Goal: Information Seeking & Learning: Learn about a topic

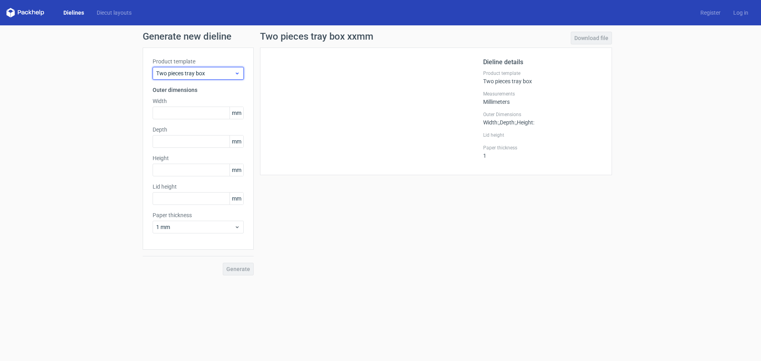
click at [235, 73] on icon at bounding box center [237, 73] width 6 height 6
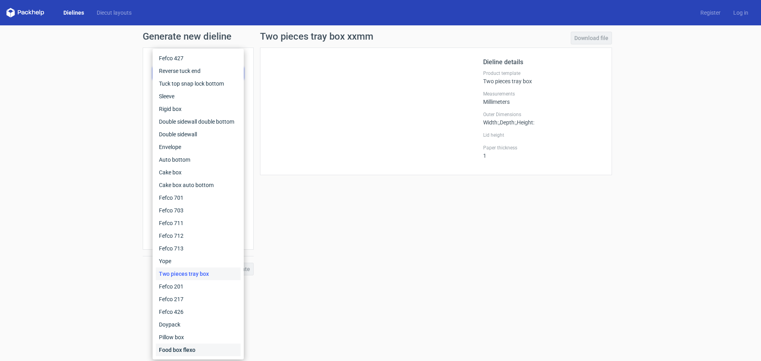
click at [199, 349] on div "Food box flexo" at bounding box center [198, 350] width 85 height 13
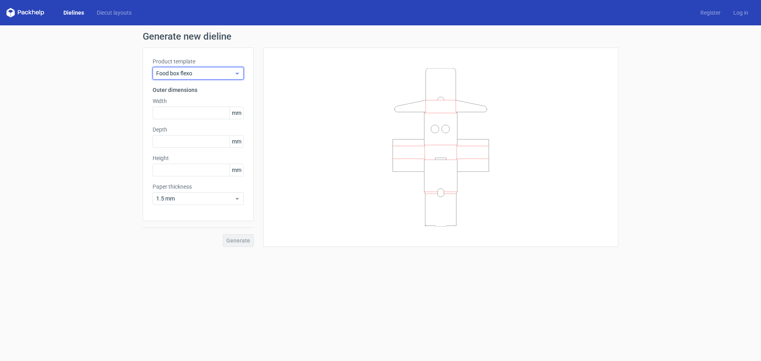
click at [182, 75] on span "Food box flexo" at bounding box center [195, 73] width 78 height 8
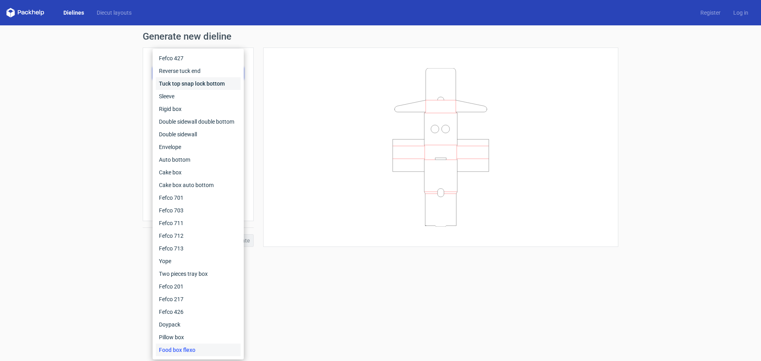
click at [180, 85] on div "Tuck top snap lock bottom" at bounding box center [198, 83] width 85 height 13
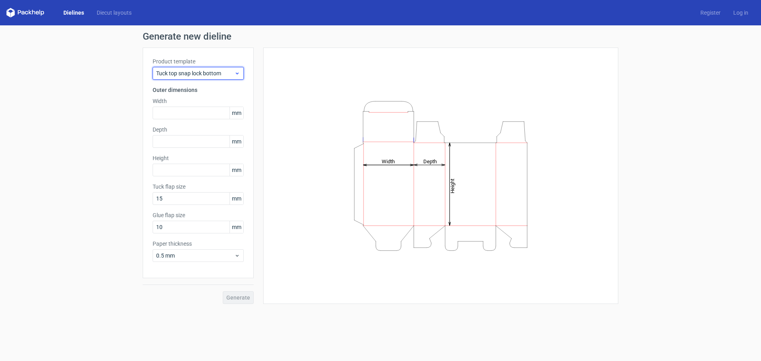
click at [180, 70] on span "Tuck top snap lock bottom" at bounding box center [195, 73] width 78 height 8
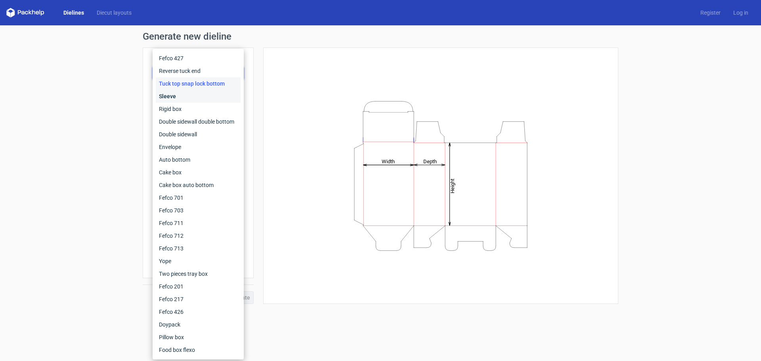
click at [181, 95] on div "Sleeve" at bounding box center [198, 96] width 85 height 13
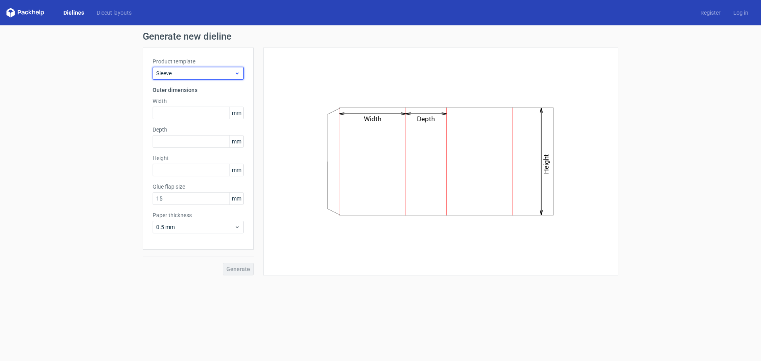
click at [179, 73] on span "Sleeve" at bounding box center [195, 73] width 78 height 8
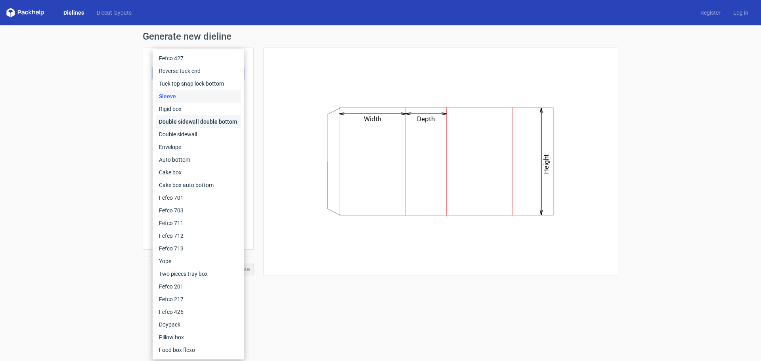
click at [182, 120] on div "Double sidewall double bottom" at bounding box center [198, 121] width 85 height 13
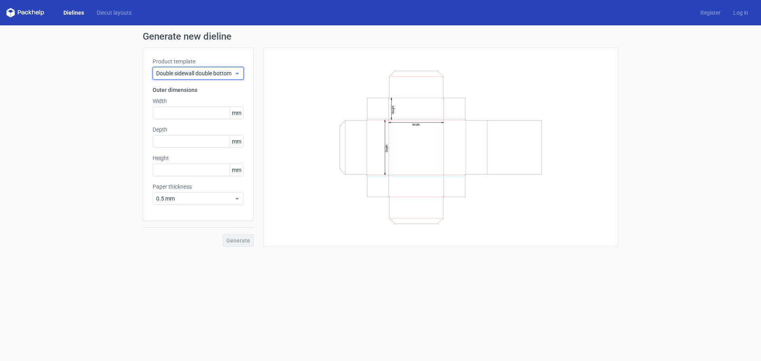
click at [175, 75] on span "Double sidewall double bottom" at bounding box center [195, 73] width 78 height 8
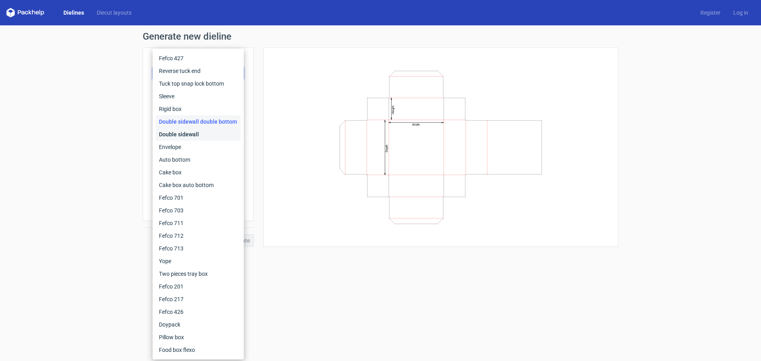
click at [175, 133] on div "Double sidewall" at bounding box center [198, 134] width 85 height 13
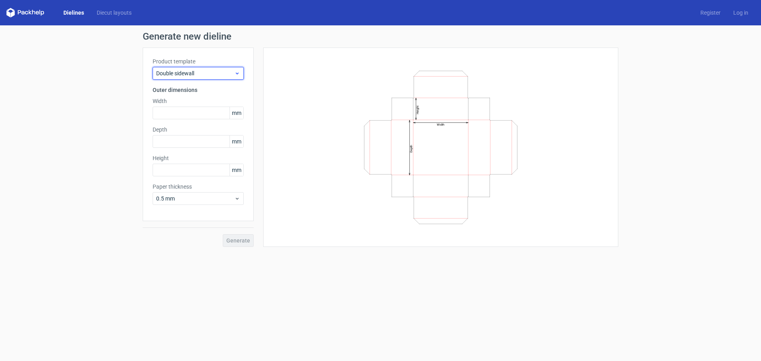
click at [185, 76] on span "Double sidewall" at bounding box center [195, 73] width 78 height 8
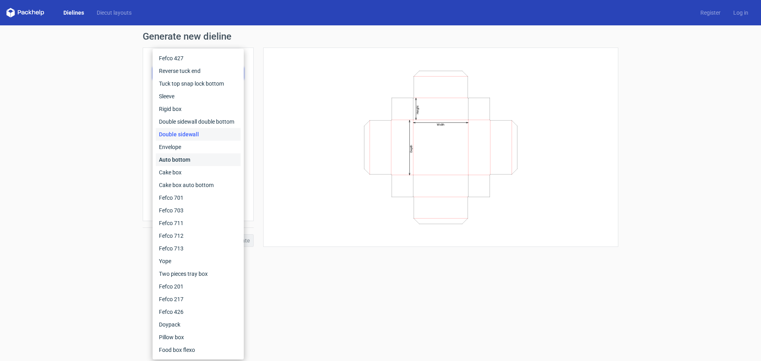
click at [178, 158] on div "Auto bottom" at bounding box center [198, 159] width 85 height 13
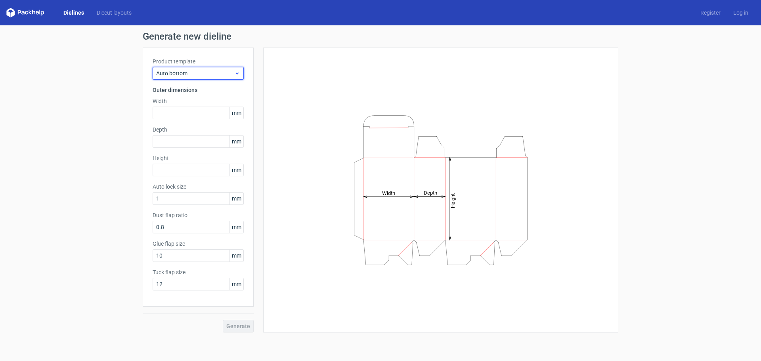
click at [181, 78] on div "Auto bottom" at bounding box center [198, 73] width 91 height 13
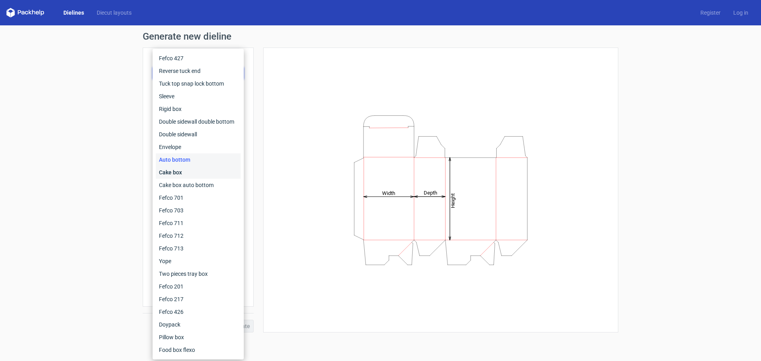
click at [182, 170] on div "Cake box" at bounding box center [198, 172] width 85 height 13
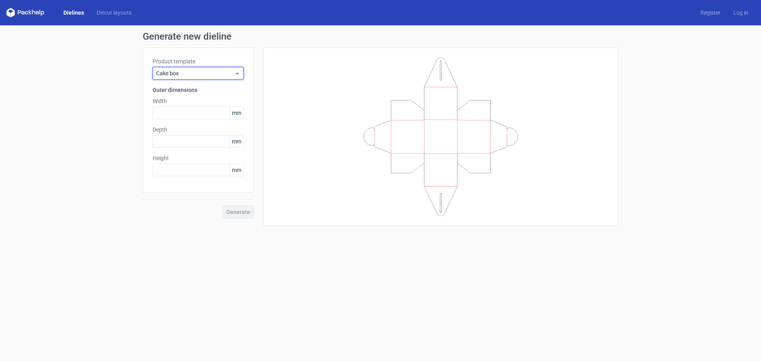
click at [188, 73] on span "Cake box" at bounding box center [195, 73] width 78 height 8
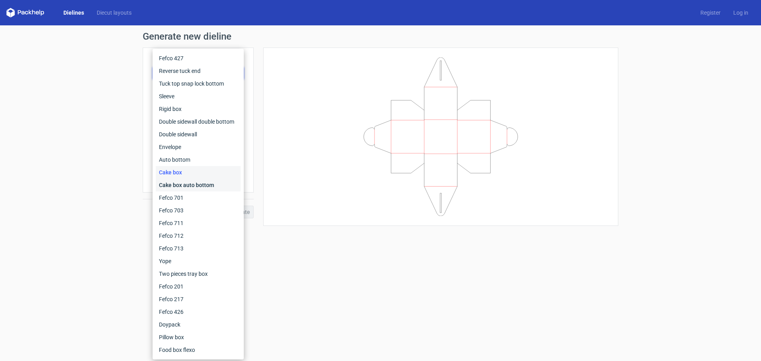
click at [176, 184] on div "Cake box auto bottom" at bounding box center [198, 185] width 85 height 13
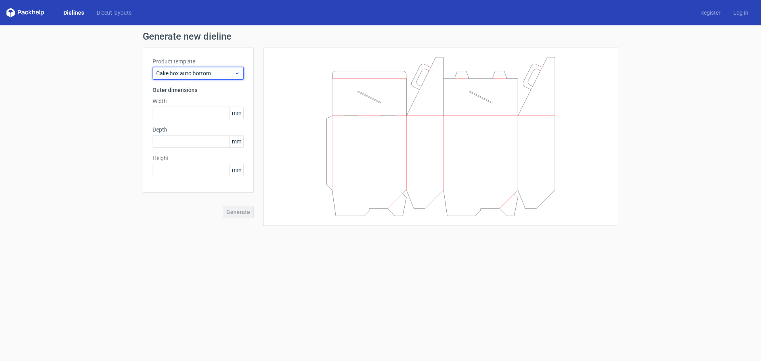
click at [180, 75] on span "Cake box auto bottom" at bounding box center [195, 73] width 78 height 8
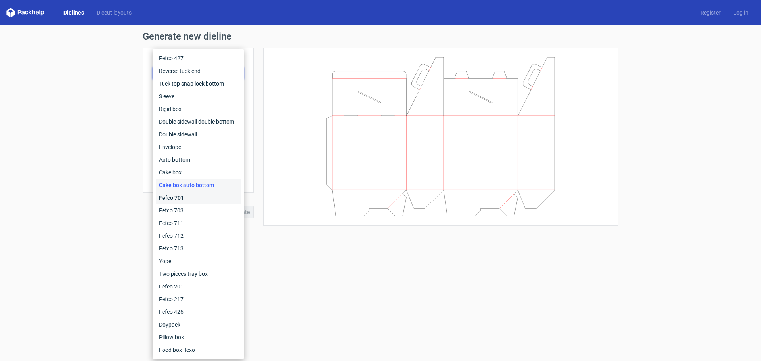
click at [188, 196] on div "Fefco 701" at bounding box center [198, 197] width 85 height 13
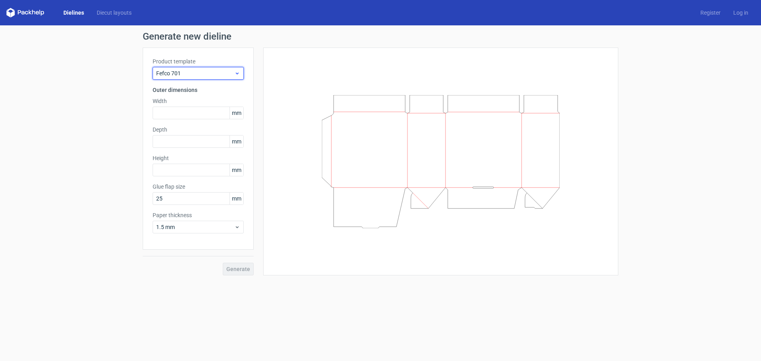
click at [195, 71] on span "Fefco 701" at bounding box center [195, 73] width 78 height 8
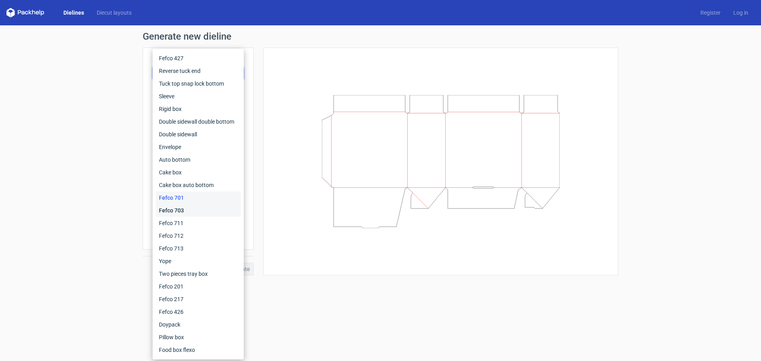
click at [182, 208] on div "Fefco 703" at bounding box center [198, 210] width 85 height 13
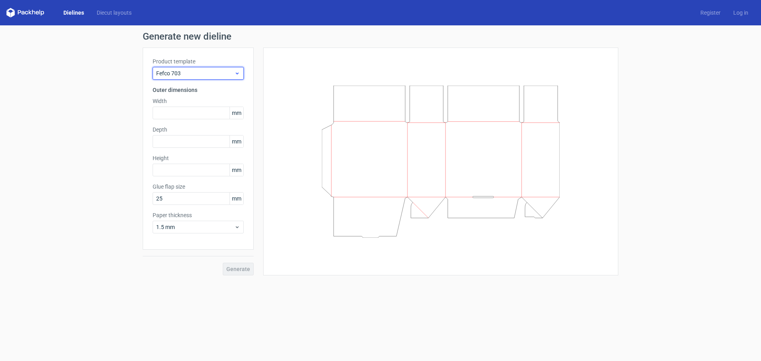
click at [188, 75] on span "Fefco 703" at bounding box center [195, 73] width 78 height 8
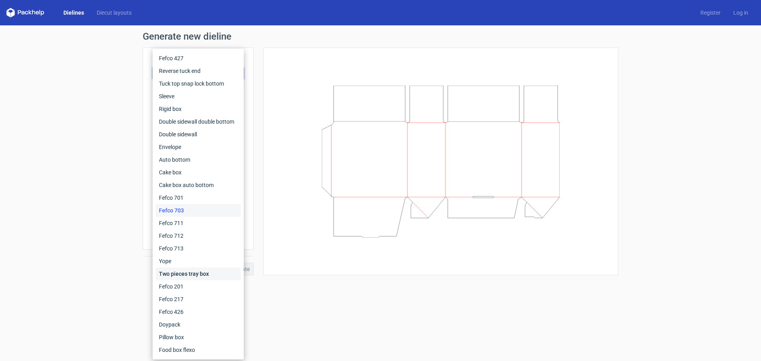
click at [168, 270] on div "Two pieces tray box" at bounding box center [198, 274] width 85 height 13
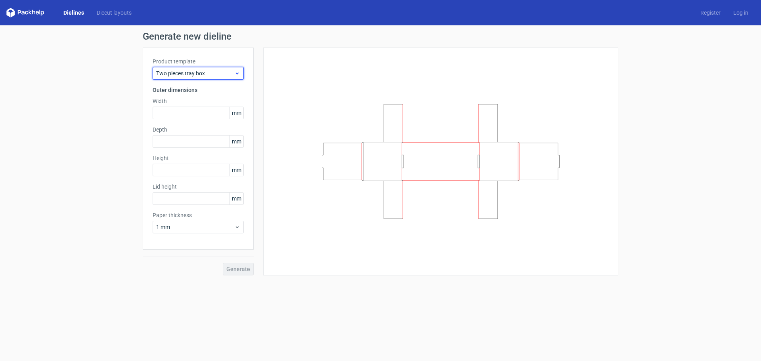
click at [178, 71] on span "Two pieces tray box" at bounding box center [195, 73] width 78 height 8
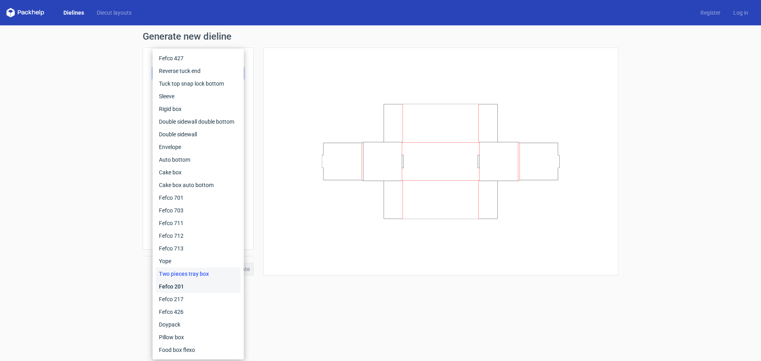
click at [189, 286] on div "Fefco 201" at bounding box center [198, 286] width 85 height 13
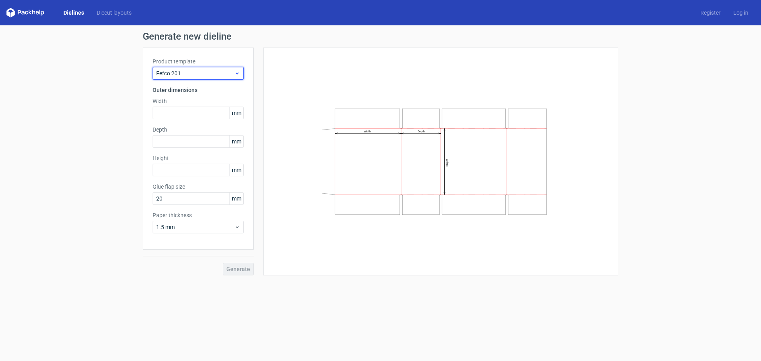
click at [190, 71] on span "Fefco 201" at bounding box center [195, 73] width 78 height 8
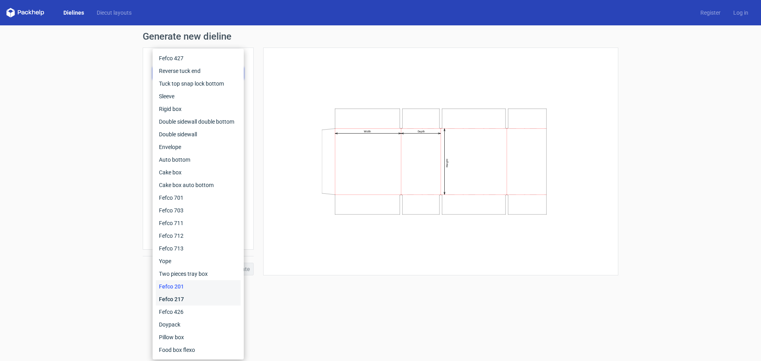
click at [191, 294] on div "Fefco 217" at bounding box center [198, 299] width 85 height 13
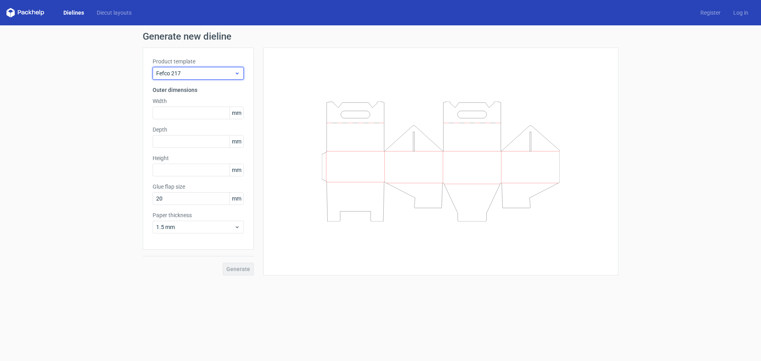
click at [186, 73] on span "Fefco 217" at bounding box center [195, 73] width 78 height 8
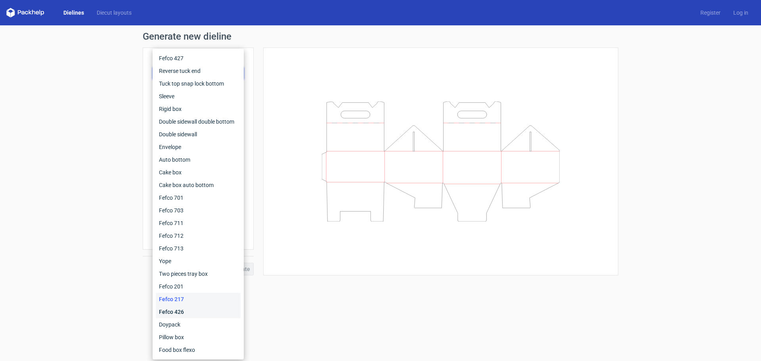
click at [168, 310] on div "Fefco 426" at bounding box center [198, 312] width 85 height 13
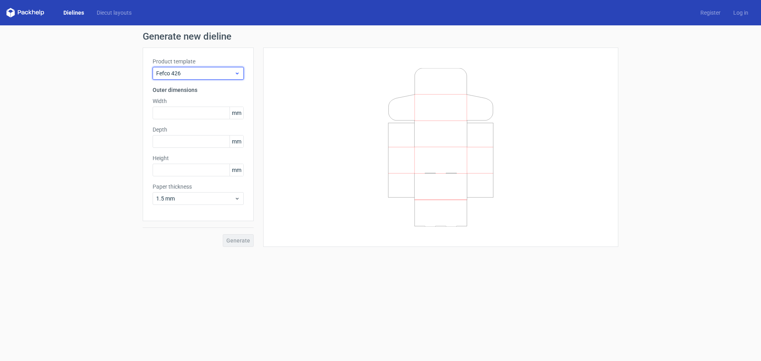
click at [171, 74] on span "Fefco 426" at bounding box center [195, 73] width 78 height 8
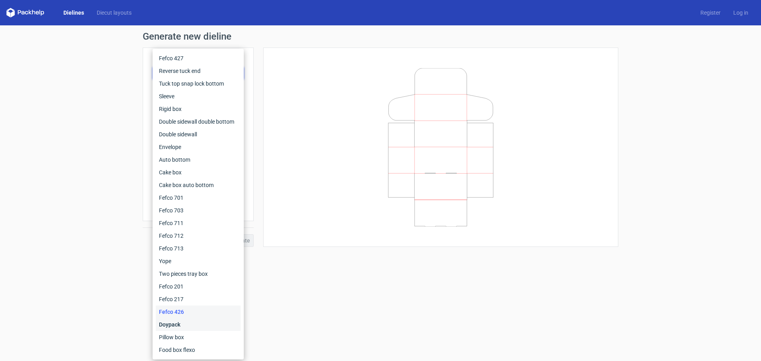
click at [210, 326] on div "Doypack" at bounding box center [198, 324] width 85 height 13
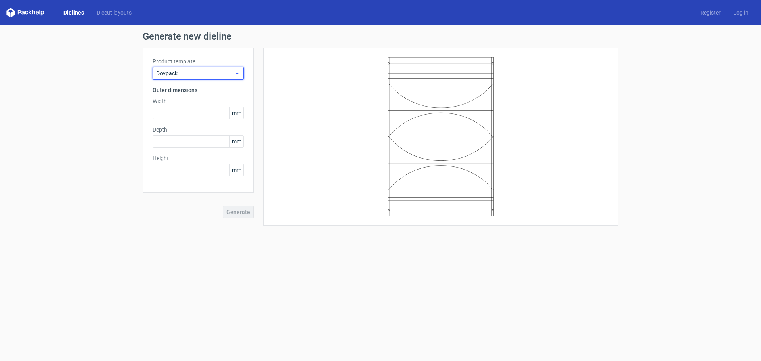
click at [202, 71] on span "Doypack" at bounding box center [195, 73] width 78 height 8
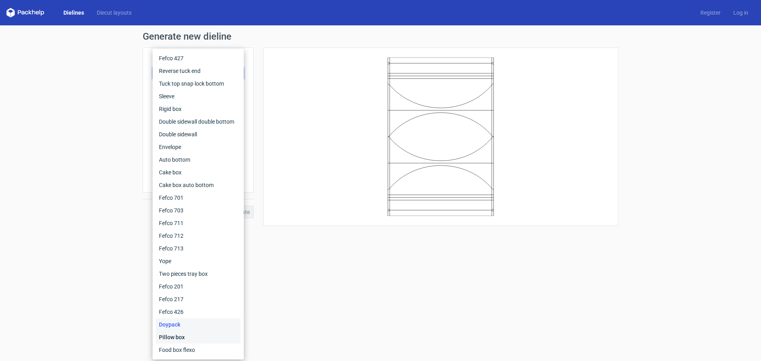
click at [170, 337] on div "Pillow box" at bounding box center [198, 337] width 85 height 13
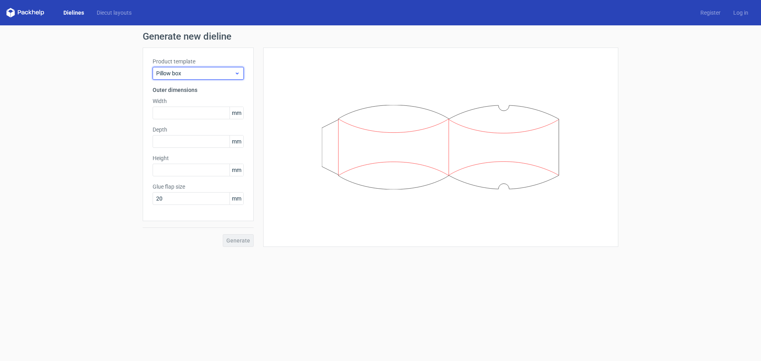
click at [195, 75] on span "Pillow box" at bounding box center [195, 73] width 78 height 8
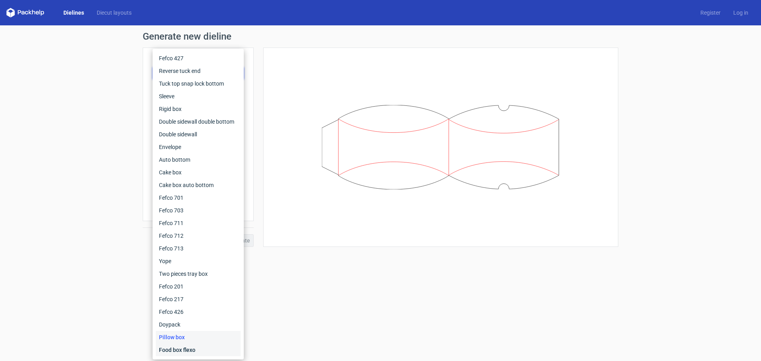
click at [201, 346] on div "Food box flexo" at bounding box center [198, 350] width 85 height 13
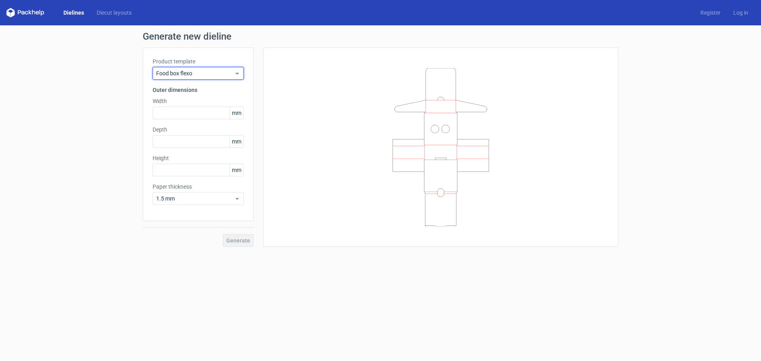
click at [238, 75] on icon at bounding box center [237, 73] width 6 height 6
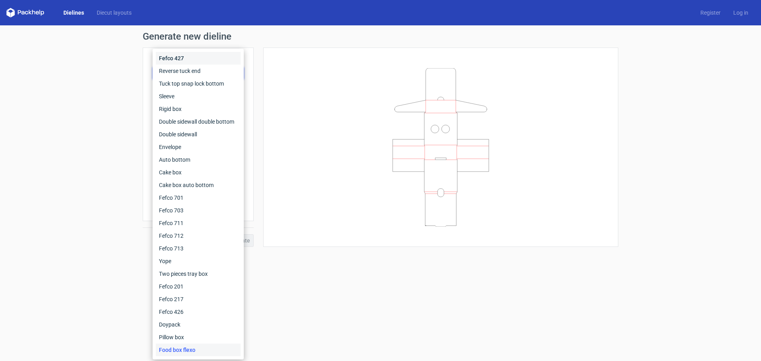
click at [171, 57] on div "Fefco 427" at bounding box center [198, 58] width 85 height 13
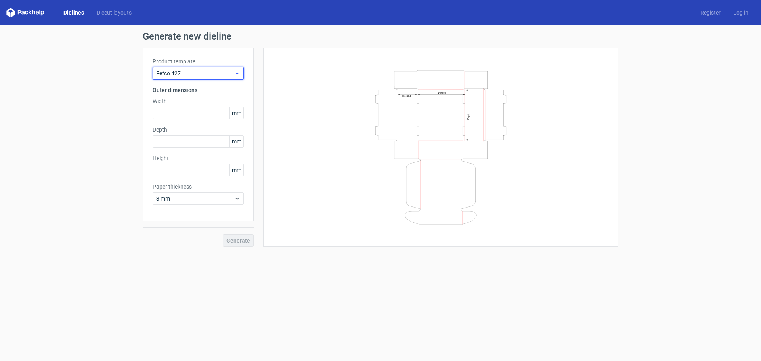
click at [195, 70] on span "Fefco 427" at bounding box center [195, 73] width 78 height 8
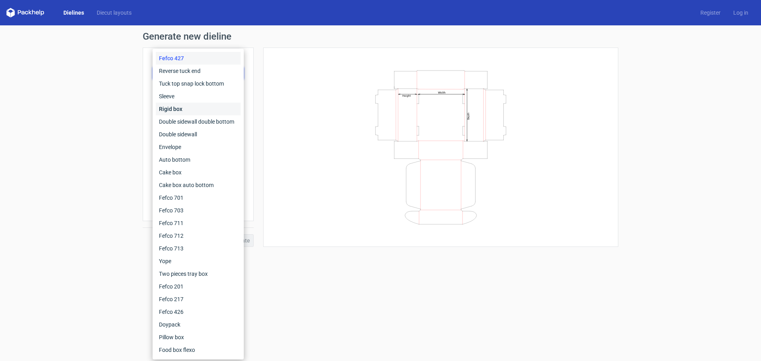
click at [193, 106] on div "Rigid box" at bounding box center [198, 109] width 85 height 13
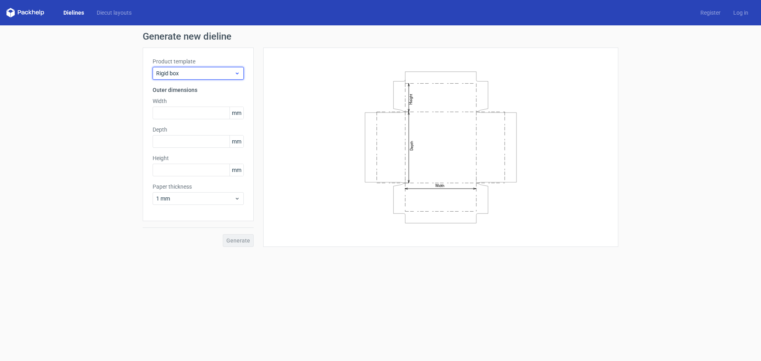
click at [199, 78] on div "Rigid box" at bounding box center [198, 73] width 91 height 13
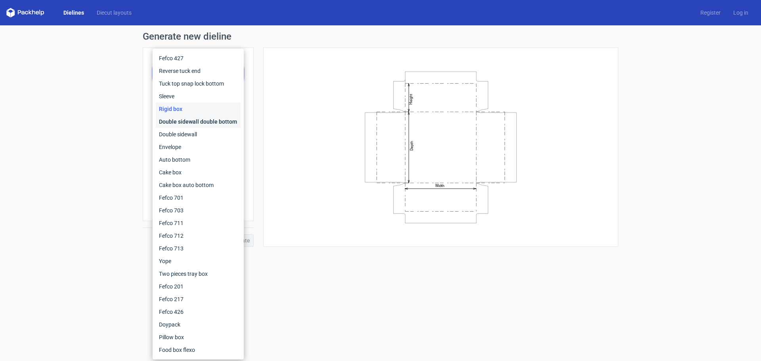
click at [196, 123] on div "Double sidewall double bottom" at bounding box center [198, 121] width 85 height 13
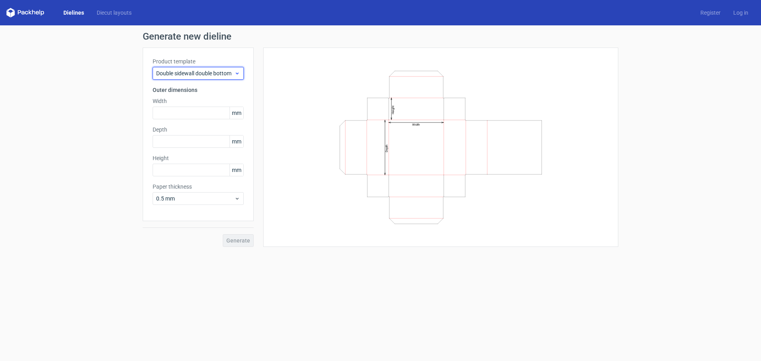
click at [182, 69] on div "Double sidewall double bottom" at bounding box center [198, 73] width 91 height 13
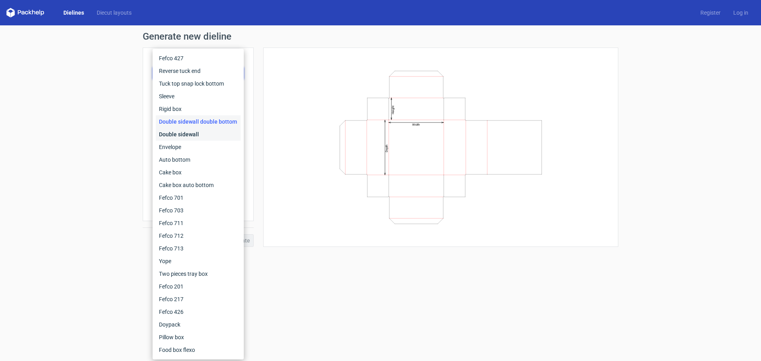
click at [188, 134] on div "Double sidewall" at bounding box center [198, 134] width 85 height 13
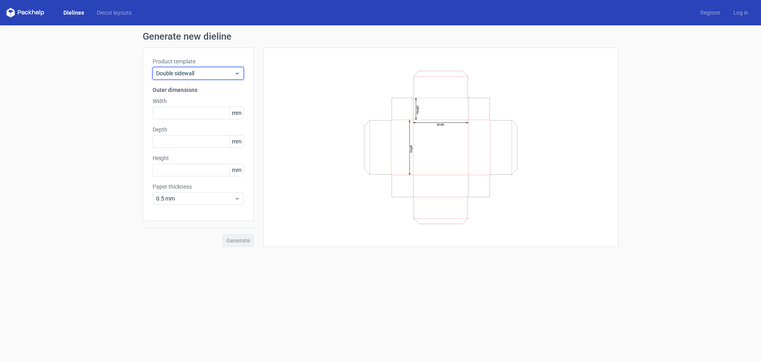
click at [183, 73] on span "Double sidewall" at bounding box center [195, 73] width 78 height 8
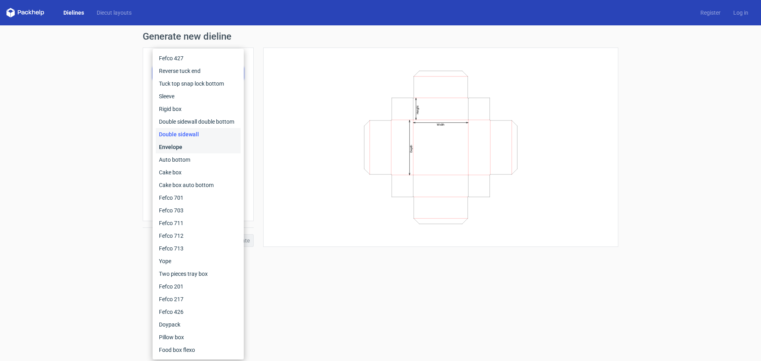
click at [184, 144] on div "Envelope" at bounding box center [198, 147] width 85 height 13
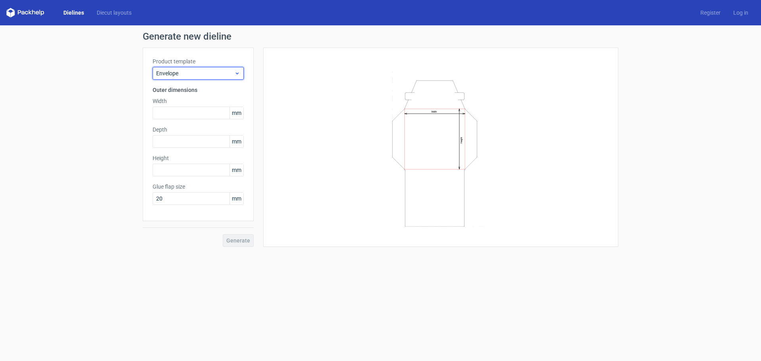
click at [192, 68] on div "Envelope" at bounding box center [198, 73] width 91 height 13
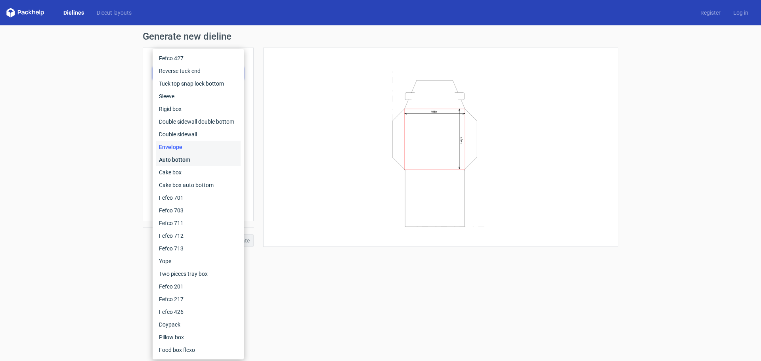
click at [188, 156] on div "Auto bottom" at bounding box center [198, 159] width 85 height 13
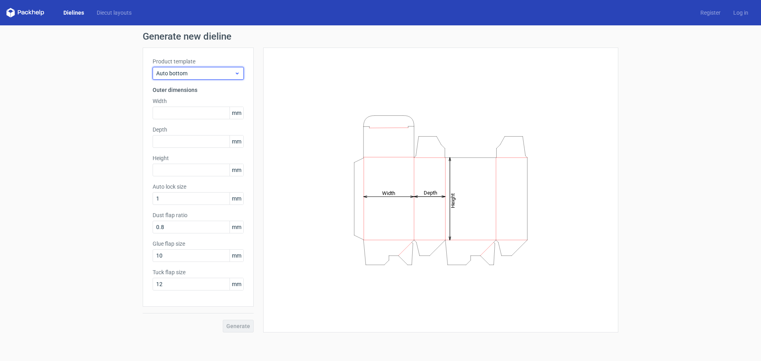
click at [194, 74] on span "Auto bottom" at bounding box center [195, 73] width 78 height 8
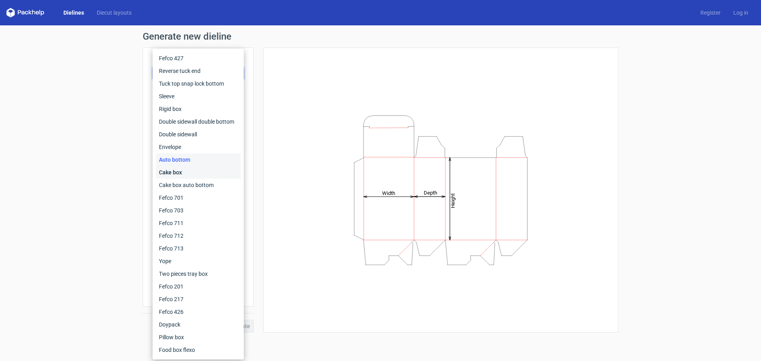
click at [196, 170] on div "Cake box" at bounding box center [198, 172] width 85 height 13
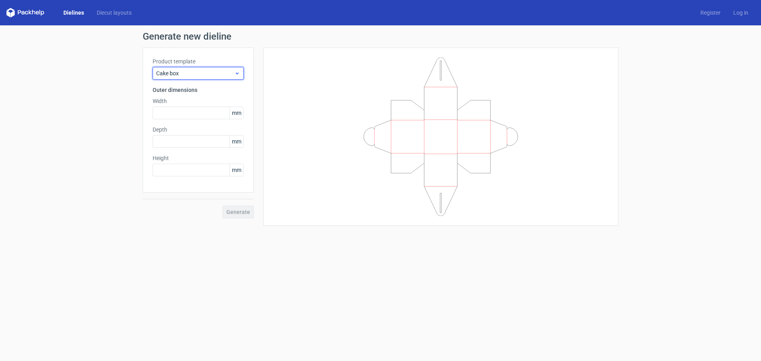
click at [208, 74] on span "Cake box" at bounding box center [195, 73] width 78 height 8
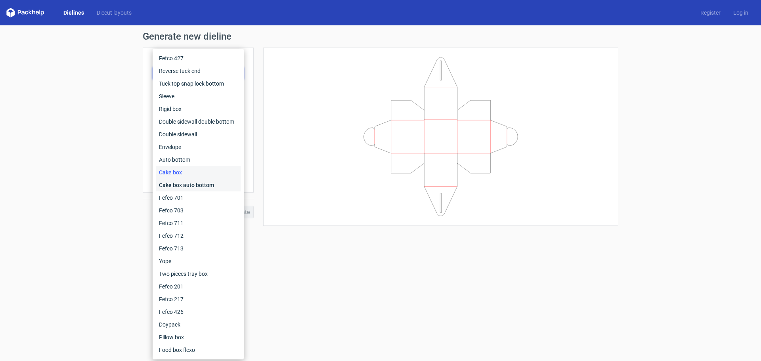
click at [179, 187] on div "Cake box auto bottom" at bounding box center [198, 185] width 85 height 13
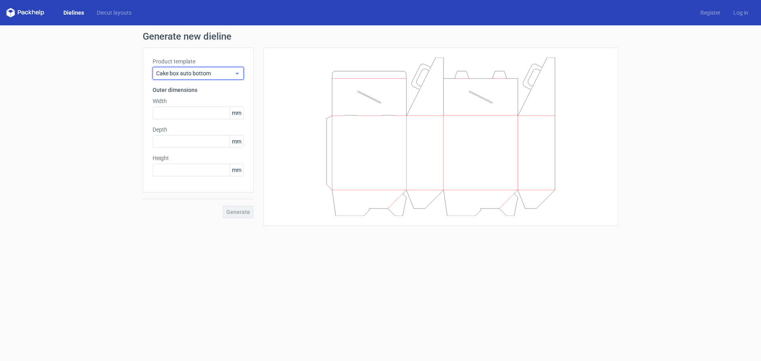
click at [196, 76] on span "Cake box auto bottom" at bounding box center [195, 73] width 78 height 8
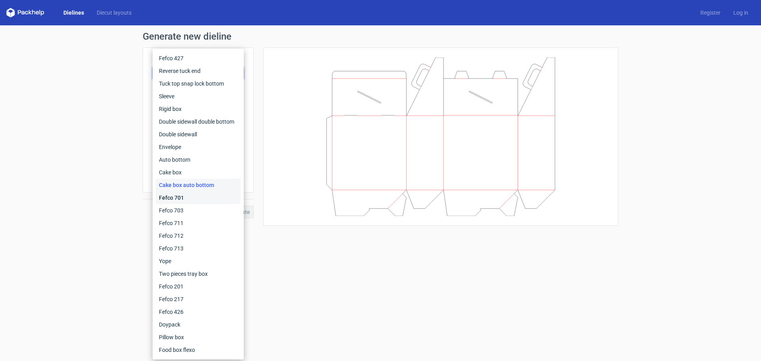
click at [184, 196] on div "Fefco 701" at bounding box center [198, 197] width 85 height 13
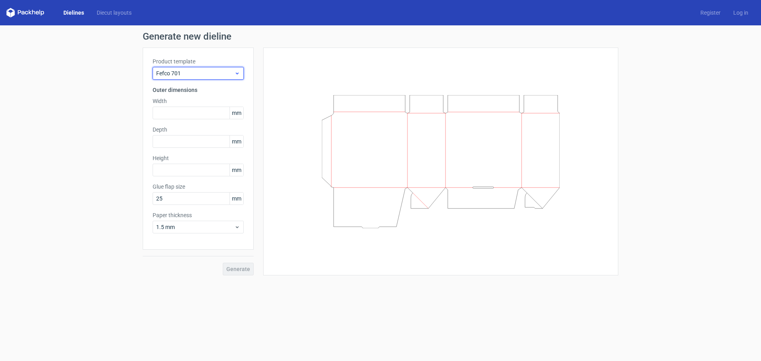
click at [188, 74] on span "Fefco 701" at bounding box center [195, 73] width 78 height 8
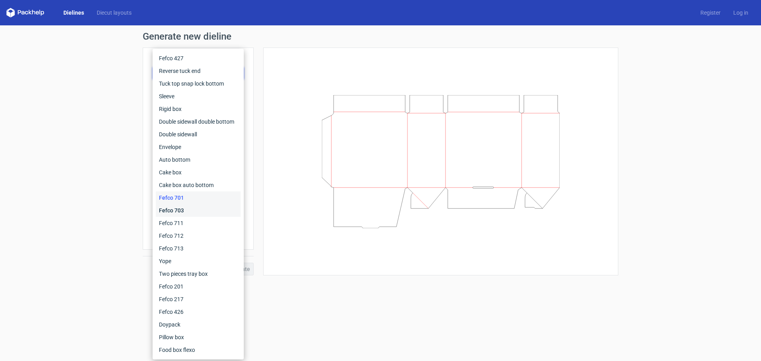
click at [176, 208] on div "Fefco 703" at bounding box center [198, 210] width 85 height 13
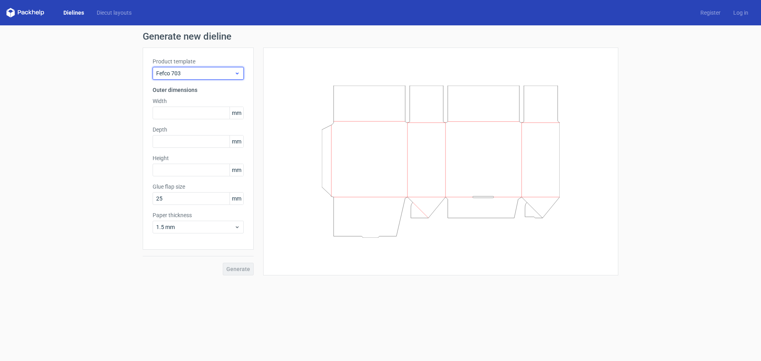
click at [183, 72] on span "Fefco 703" at bounding box center [195, 73] width 78 height 8
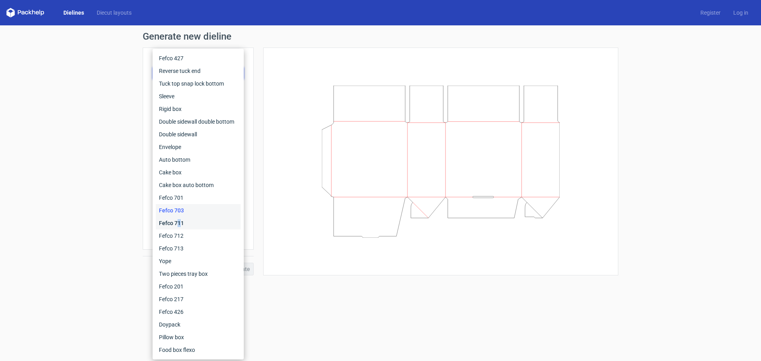
click at [179, 220] on div "Fefco 711" at bounding box center [198, 223] width 85 height 13
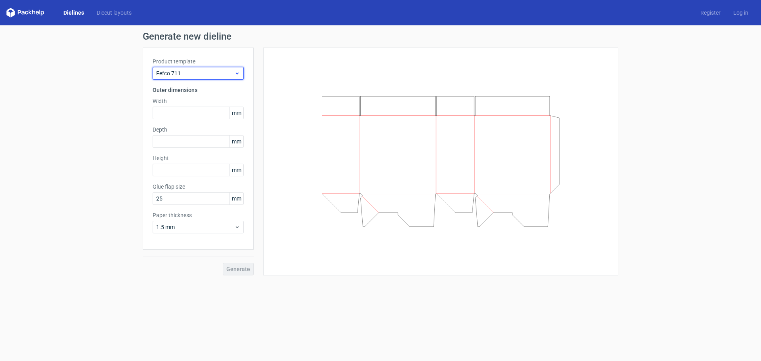
click at [204, 74] on span "Fefco 711" at bounding box center [195, 73] width 78 height 8
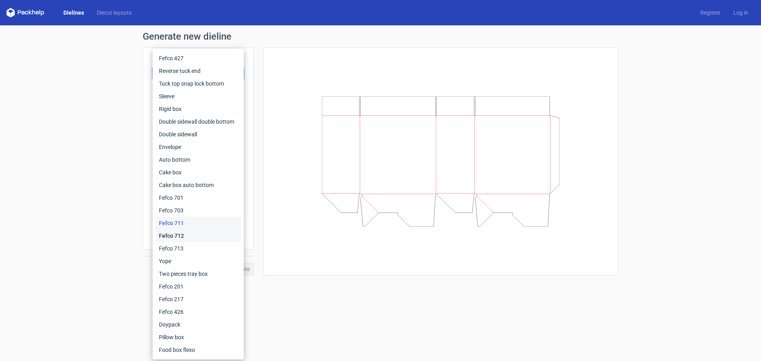
click at [193, 236] on div "Fefco 712" at bounding box center [198, 235] width 85 height 13
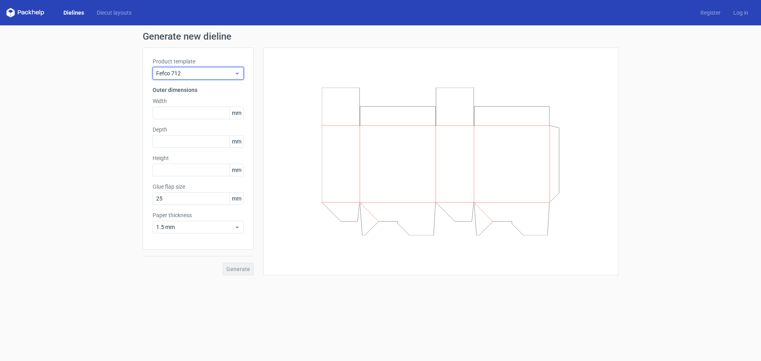
click at [209, 74] on span "Fefco 712" at bounding box center [195, 73] width 78 height 8
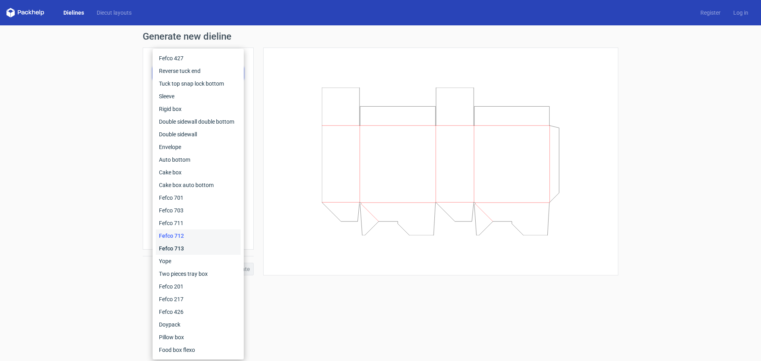
click at [200, 246] on div "Fefco 713" at bounding box center [198, 248] width 85 height 13
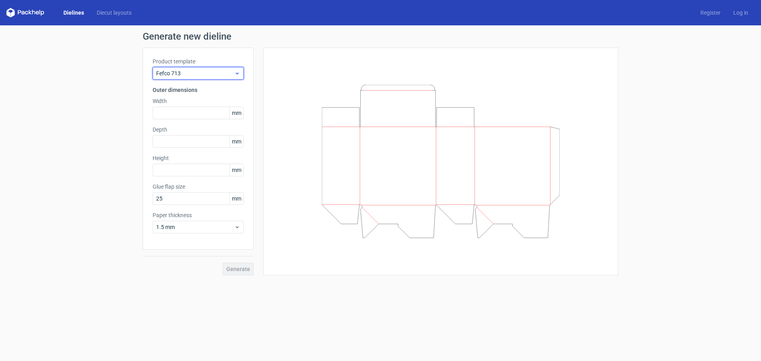
click at [197, 72] on span "Fefco 713" at bounding box center [195, 73] width 78 height 8
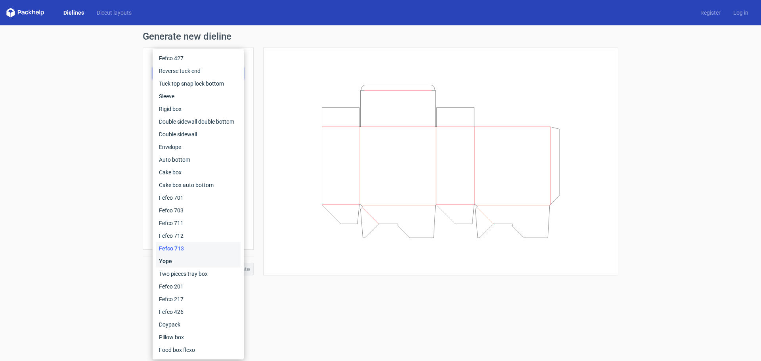
click at [179, 261] on div "Yope" at bounding box center [198, 261] width 85 height 13
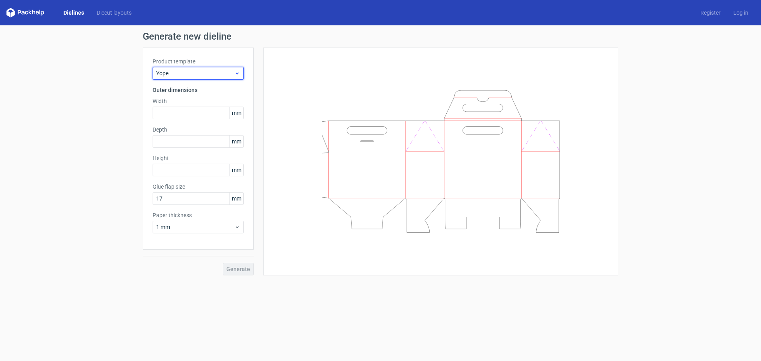
click at [199, 75] on span "Yope" at bounding box center [195, 73] width 78 height 8
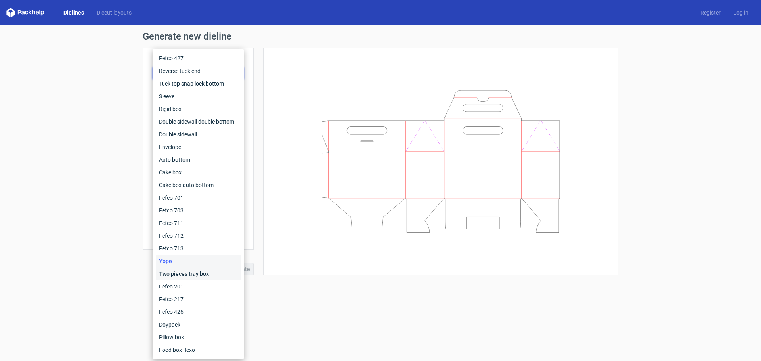
click at [194, 276] on div "Two pieces tray box" at bounding box center [198, 274] width 85 height 13
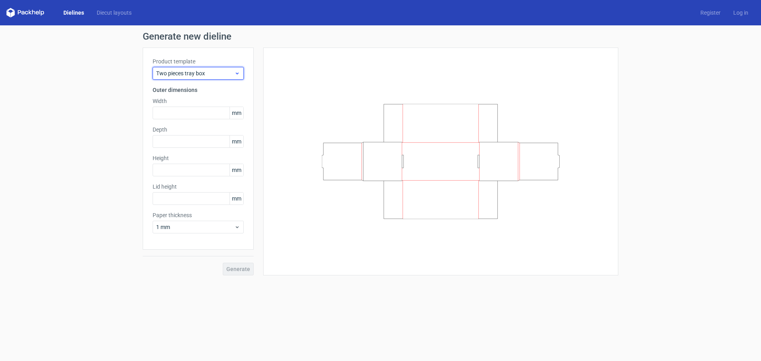
click at [207, 73] on span "Two pieces tray box" at bounding box center [195, 73] width 78 height 8
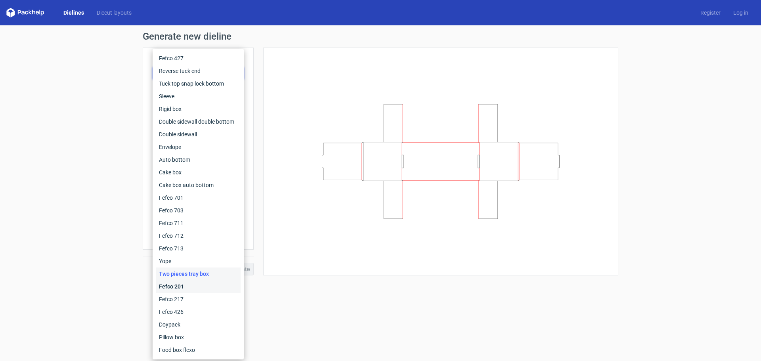
click at [181, 289] on div "Fefco 201" at bounding box center [198, 286] width 85 height 13
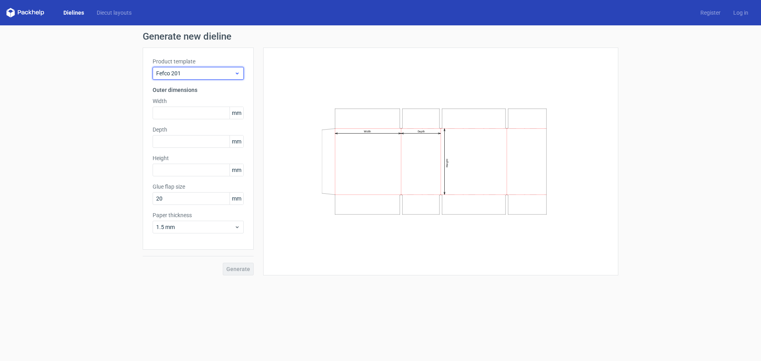
click at [191, 73] on span "Fefco 201" at bounding box center [195, 73] width 78 height 8
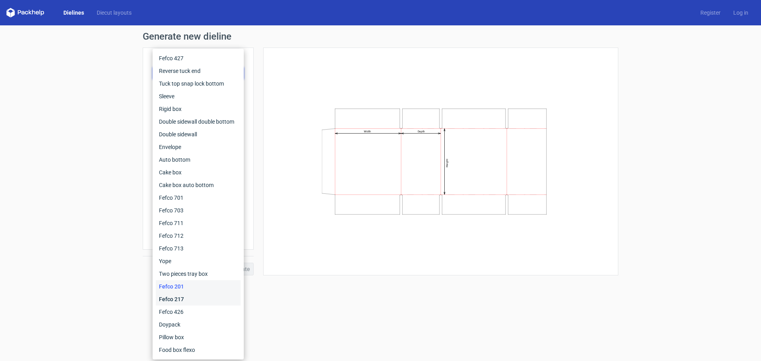
click at [210, 297] on div "Fefco 217" at bounding box center [198, 299] width 85 height 13
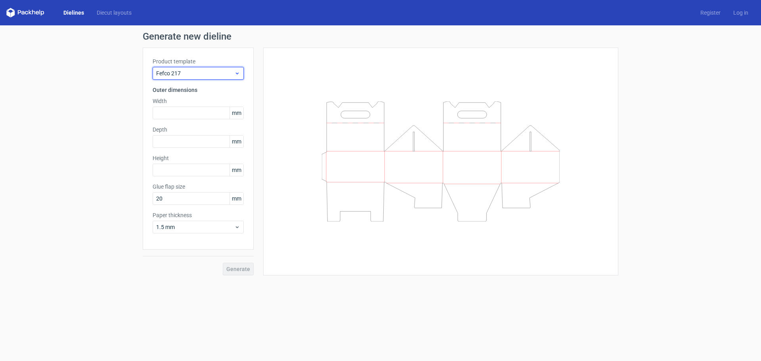
click at [223, 76] on span "Fefco 217" at bounding box center [195, 73] width 78 height 8
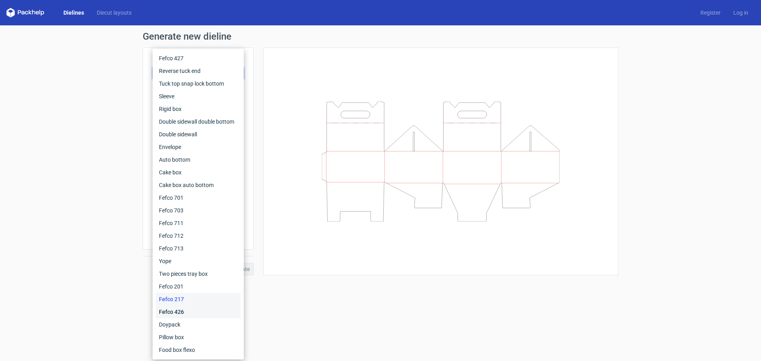
click at [193, 309] on div "Fefco 426" at bounding box center [198, 312] width 85 height 13
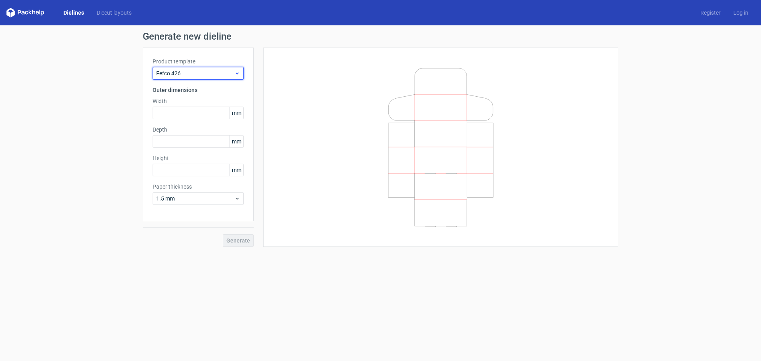
click at [202, 71] on span "Fefco 426" at bounding box center [195, 73] width 78 height 8
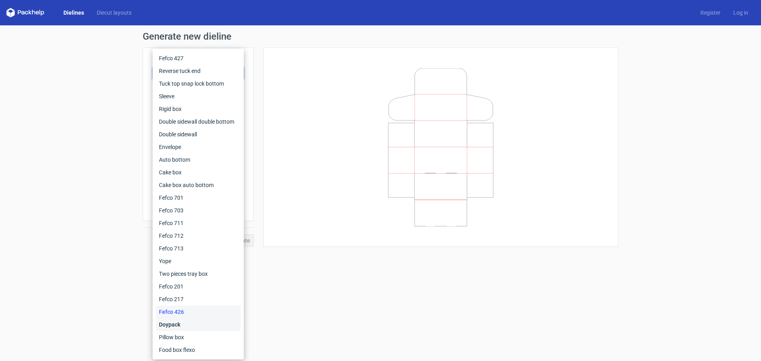
click at [181, 321] on div "Doypack" at bounding box center [198, 324] width 85 height 13
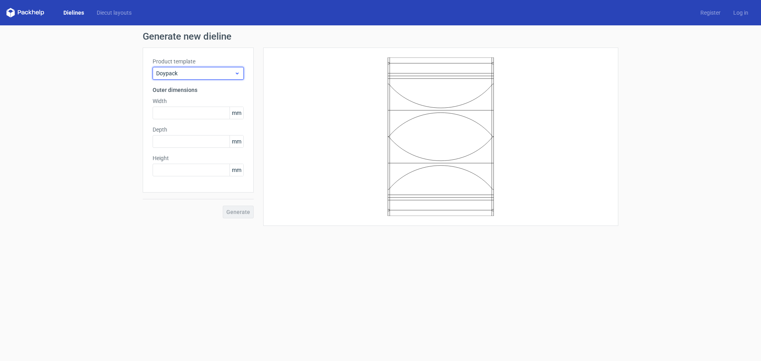
click at [180, 69] on span "Doypack" at bounding box center [195, 73] width 78 height 8
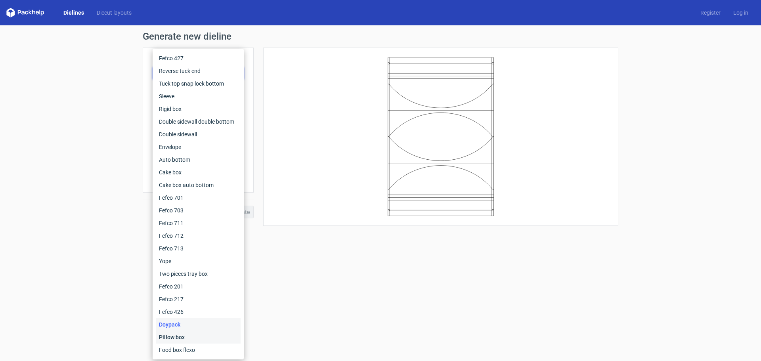
click at [199, 334] on div "Pillow box" at bounding box center [198, 337] width 85 height 13
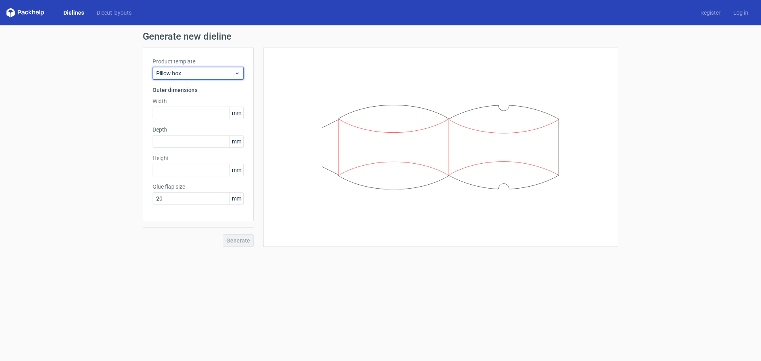
click at [184, 74] on span "Pillow box" at bounding box center [195, 73] width 78 height 8
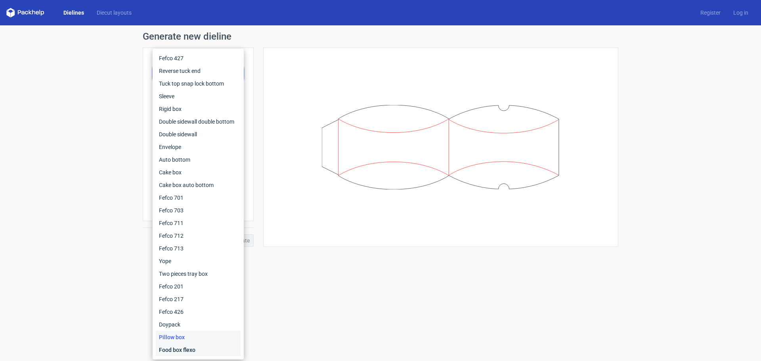
click at [200, 348] on div "Food box flexo" at bounding box center [198, 350] width 85 height 13
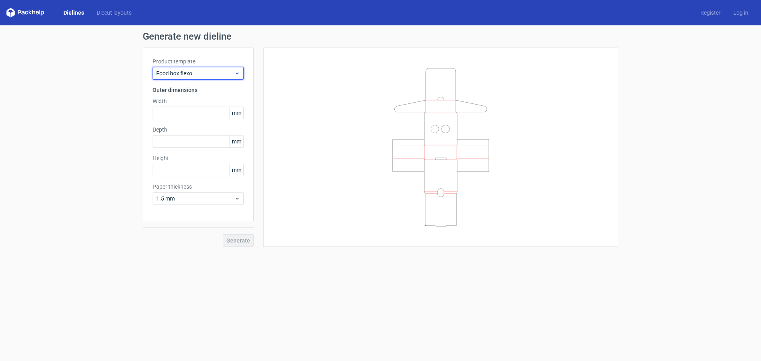
click at [179, 75] on span "Food box flexo" at bounding box center [195, 73] width 78 height 8
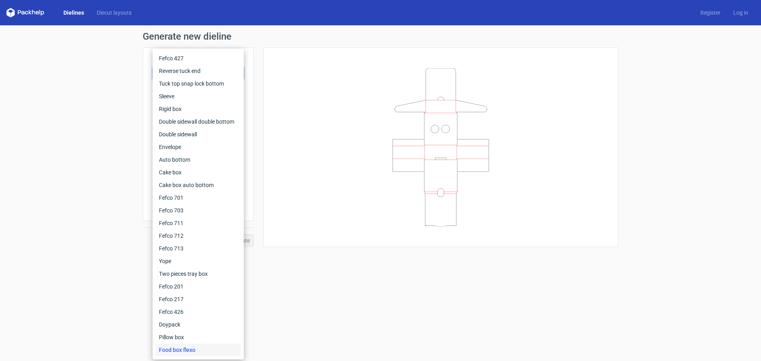
click at [91, 131] on div "Generate new dieline Product template Food box flexo Outer dimensions Width mm …" at bounding box center [380, 139] width 761 height 228
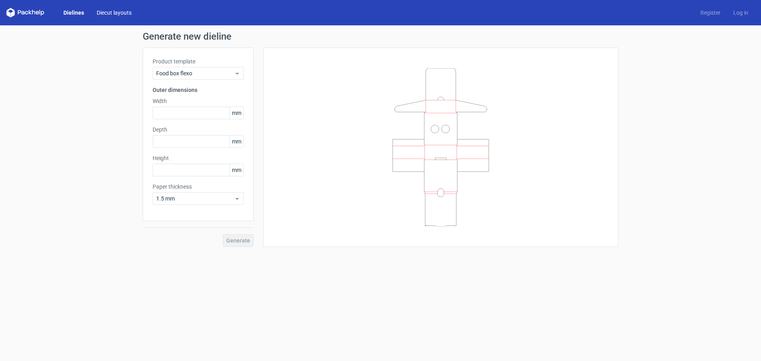
click at [111, 10] on link "Diecut layouts" at bounding box center [114, 13] width 48 height 8
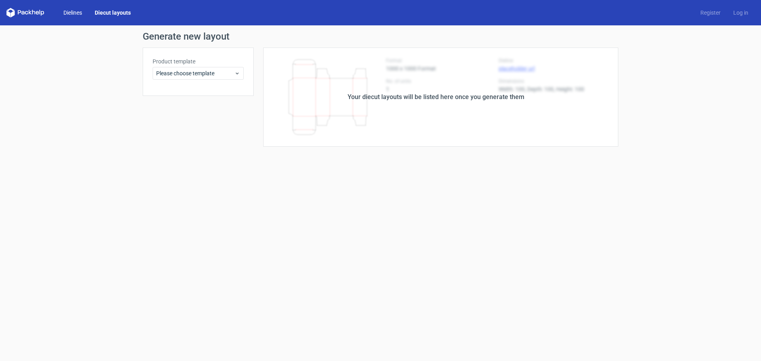
click at [70, 15] on link "Dielines" at bounding box center [72, 13] width 31 height 8
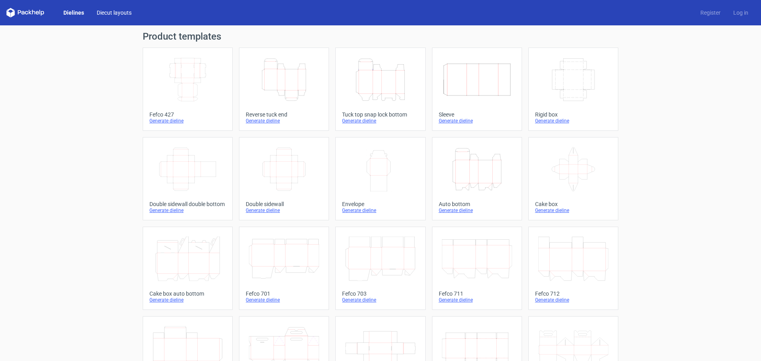
click at [113, 13] on link "Diecut layouts" at bounding box center [114, 13] width 48 height 8
